Goal: Answer question/provide support: Share knowledge or assist other users

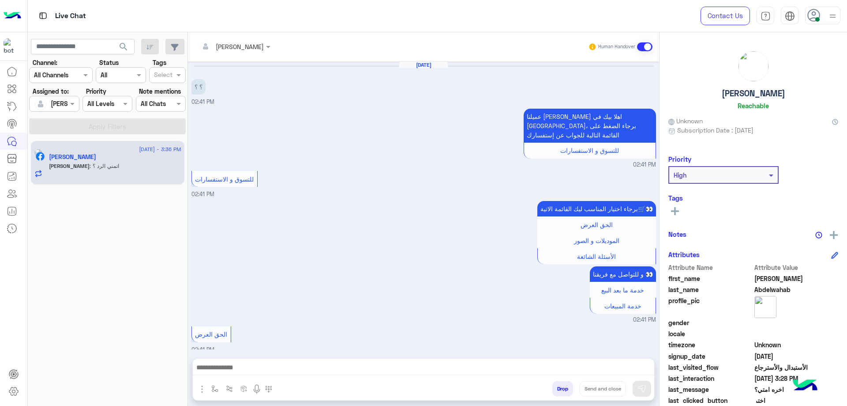
scroll to position [965, 0]
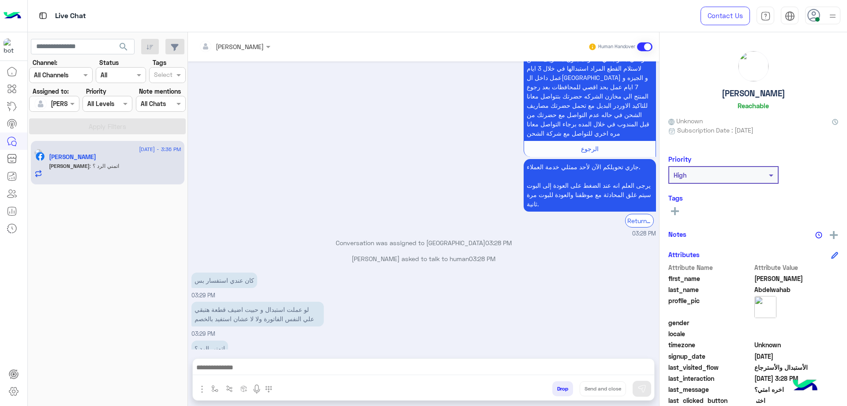
click at [288, 361] on div at bounding box center [424, 369] width 462 height 22
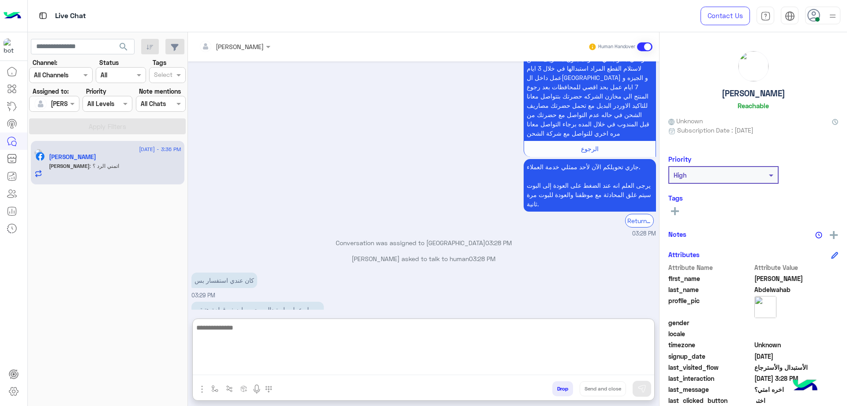
click at [270, 367] on textarea at bounding box center [424, 348] width 462 height 53
type textarea "*"
type textarea "**********"
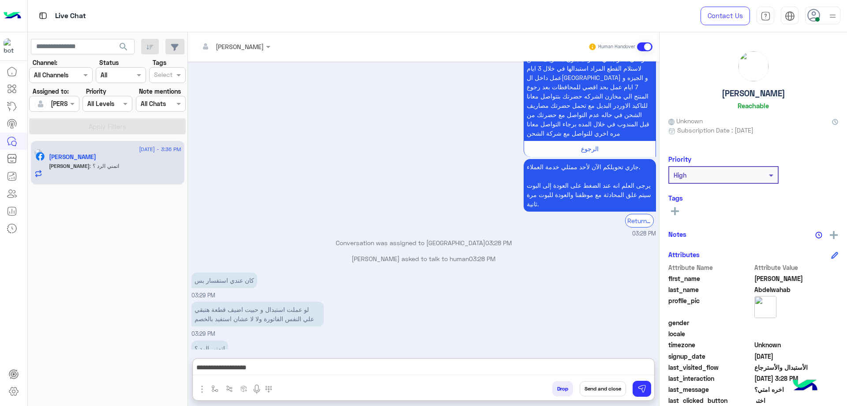
click at [773, 90] on h5 "[PERSON_NAME]" at bounding box center [754, 93] width 64 height 10
click at [772, 93] on h5 "[PERSON_NAME]" at bounding box center [754, 93] width 64 height 10
copy h5 "[PERSON_NAME]"
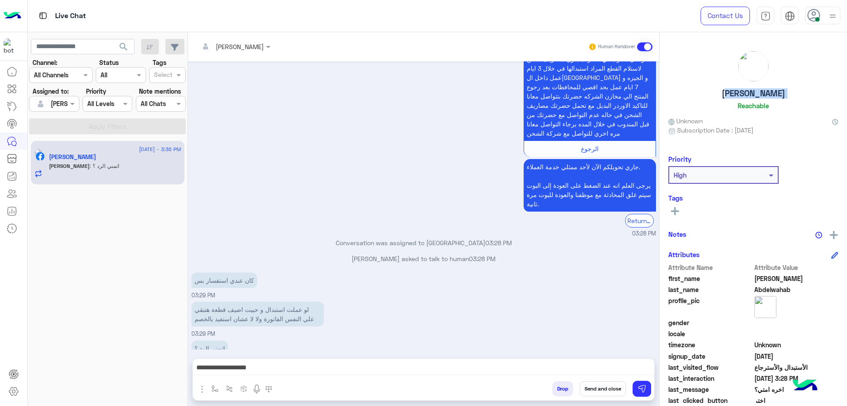
click at [605, 385] on button "Send and close" at bounding box center [603, 388] width 46 height 15
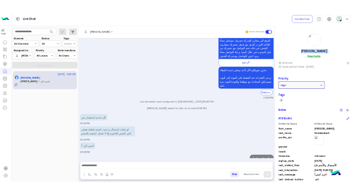
scroll to position [1009, 0]
